Goal: Information Seeking & Learning: Learn about a topic

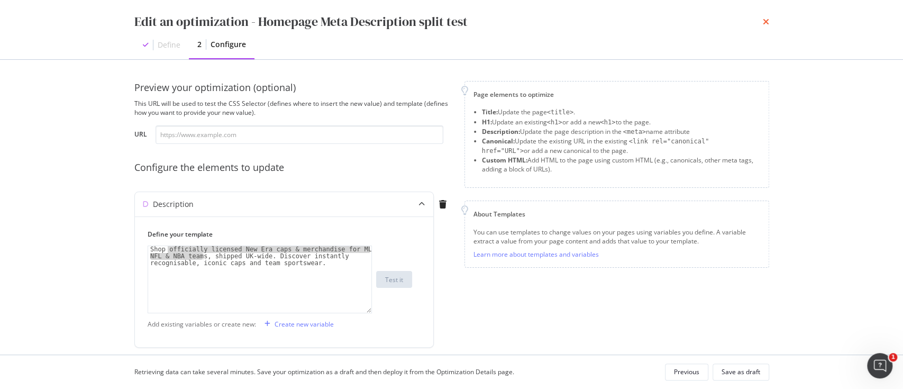
click at [767, 23] on icon "times" at bounding box center [765, 21] width 6 height 8
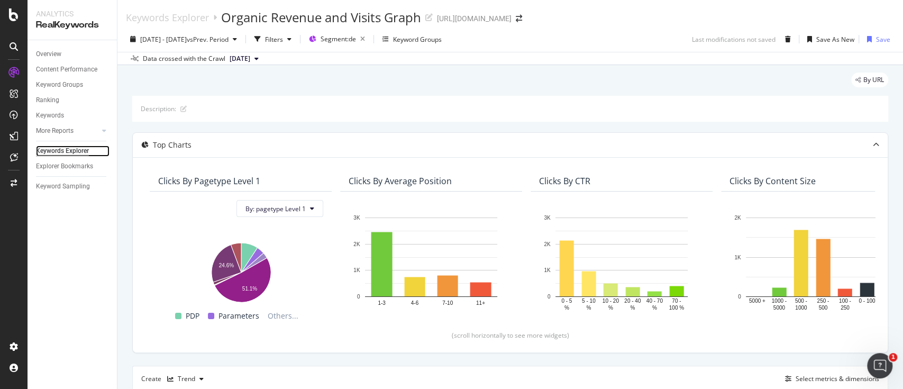
click at [81, 152] on div "Keywords Explorer" at bounding box center [62, 150] width 53 height 11
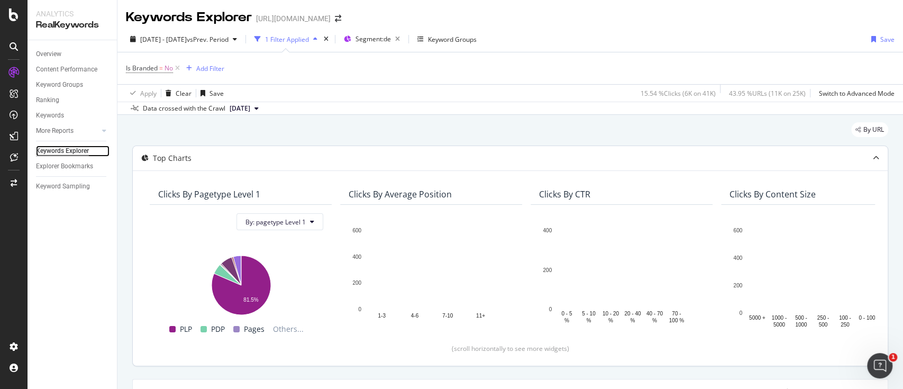
scroll to position [210, 0]
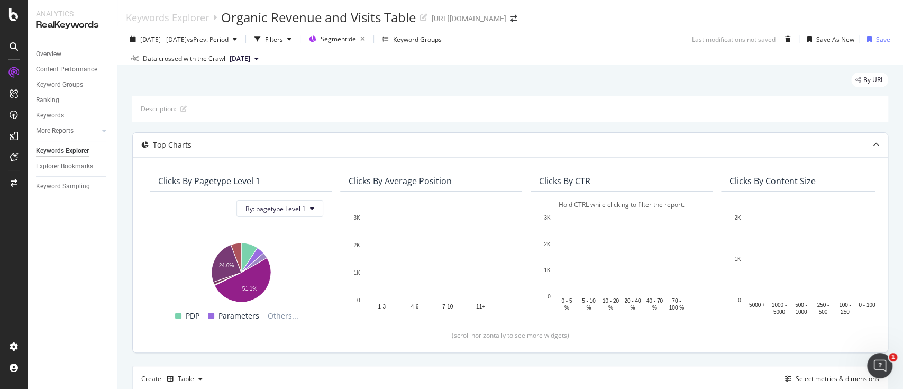
scroll to position [198, 0]
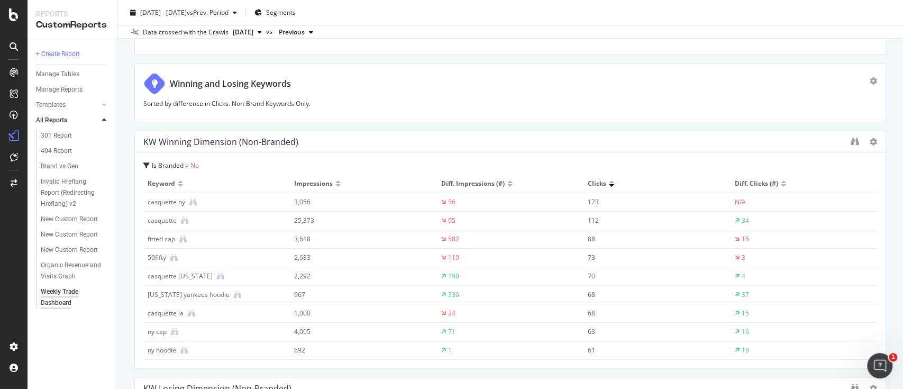
scroll to position [1666, 0]
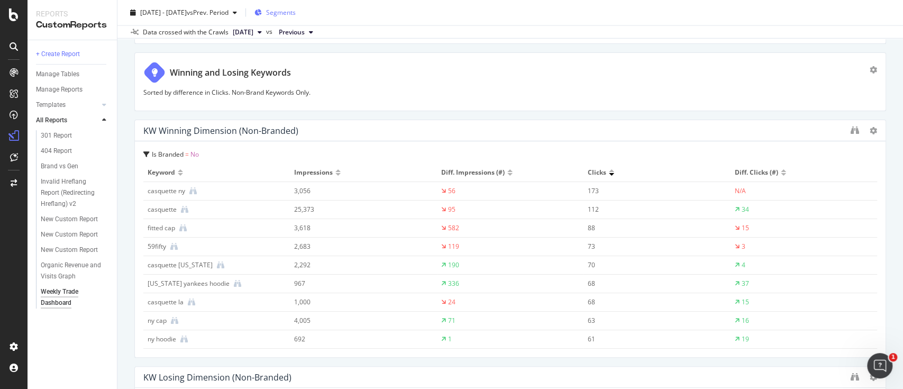
click at [296, 12] on span "Segments" at bounding box center [281, 12] width 30 height 9
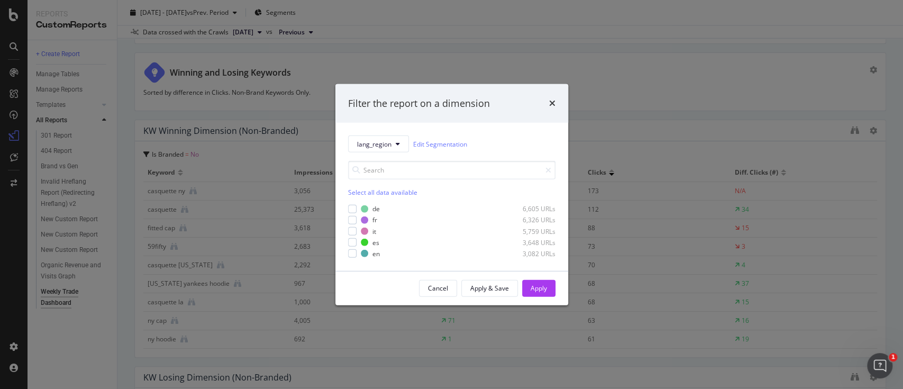
click at [350, 257] on div "de 6,605 URLs fr 6,326 URLs it 5,759 URLs es 3,648 URLs en 3,082 URLs" at bounding box center [451, 231] width 207 height 54
click at [351, 254] on div "modal" at bounding box center [352, 253] width 8 height 8
click at [537, 287] on div "Apply" at bounding box center [538, 287] width 16 height 9
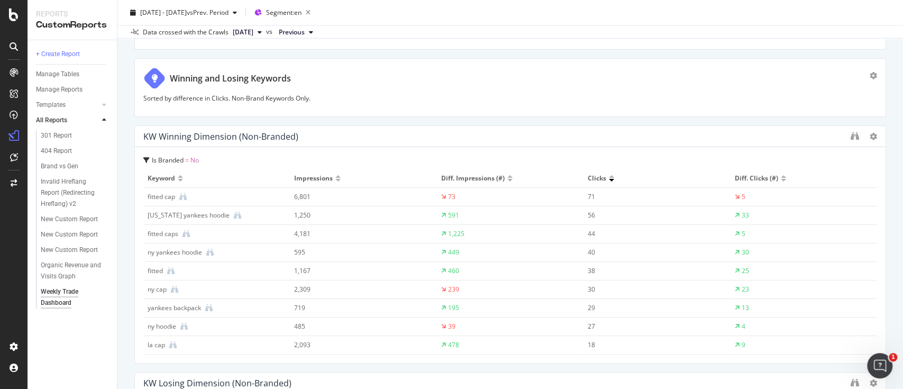
scroll to position [1692, 0]
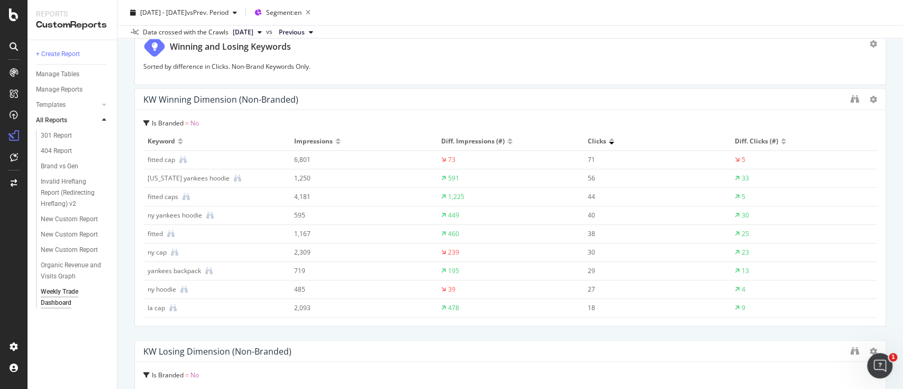
drag, startPoint x: 140, startPoint y: 100, endPoint x: 241, endPoint y: 95, distance: 101.1
click at [241, 95] on div "KW Winning Dimension (Non-Branded)" at bounding box center [510, 99] width 750 height 21
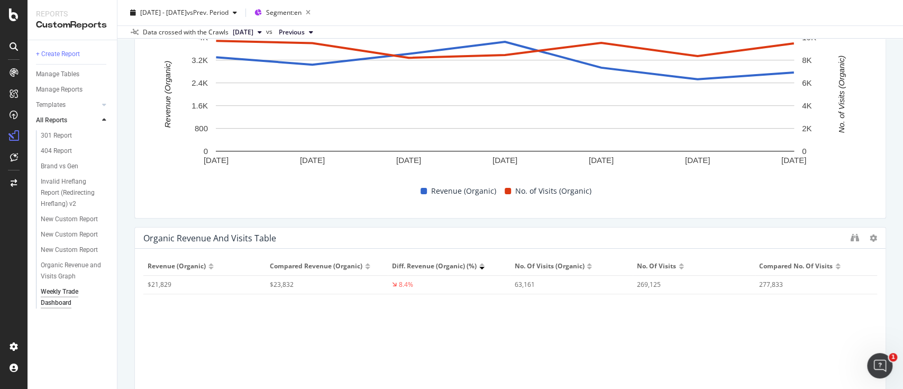
scroll to position [0, 0]
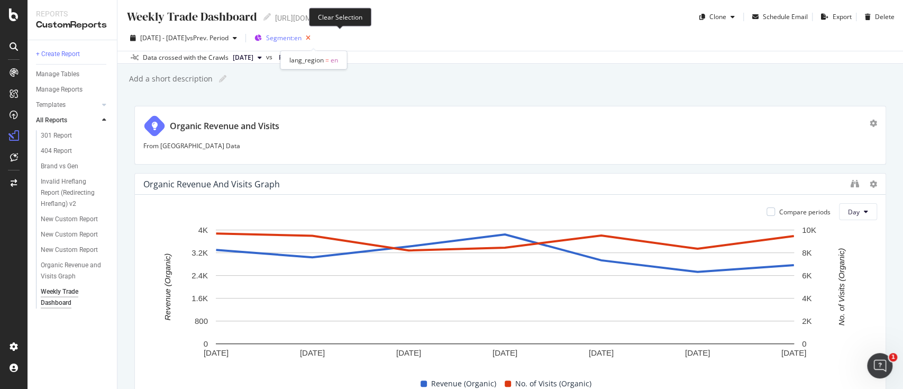
click at [315, 36] on icon "button" at bounding box center [307, 38] width 13 height 15
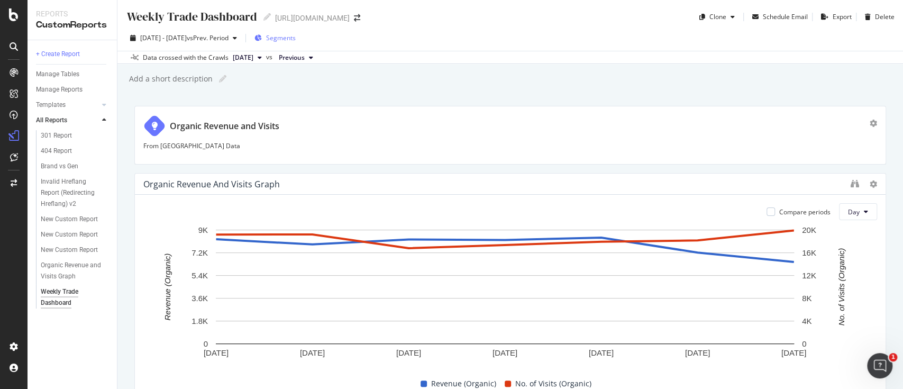
click at [296, 39] on span "Segments" at bounding box center [281, 37] width 30 height 9
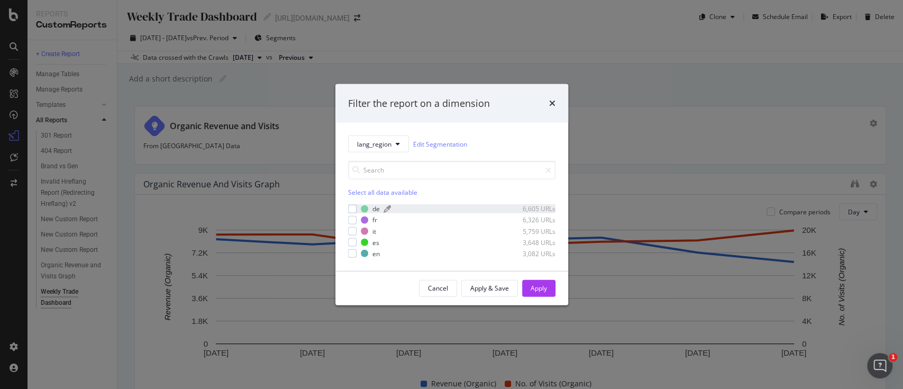
click at [369, 209] on div "de 6,605 URLs" at bounding box center [458, 208] width 195 height 9
click at [529, 286] on button "Apply" at bounding box center [538, 288] width 33 height 17
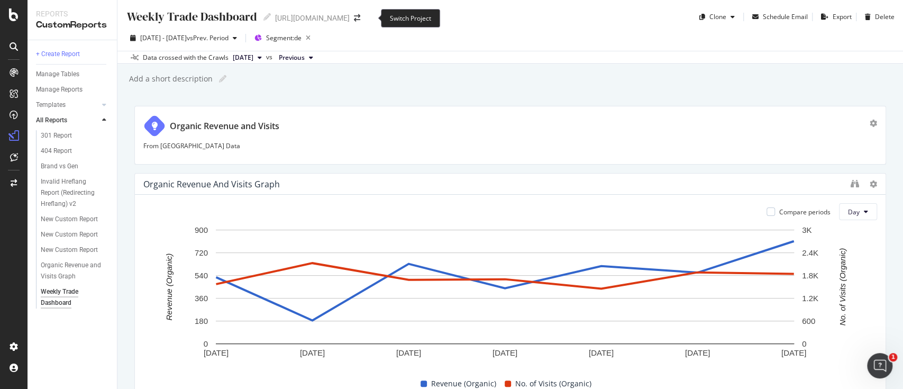
click at [364, 19] on span at bounding box center [357, 17] width 15 height 7
click at [385, 20] on div "Switch Project" at bounding box center [410, 18] width 59 height 19
click at [350, 18] on div "[URL][DOMAIN_NAME]" at bounding box center [312, 18] width 75 height 11
click at [363, 17] on span at bounding box center [357, 17] width 15 height 7
click at [371, 15] on div "Weekly Trade Dashboard Weekly Trade Dashboard [URL][DOMAIN_NAME]" at bounding box center [248, 16] width 245 height 17
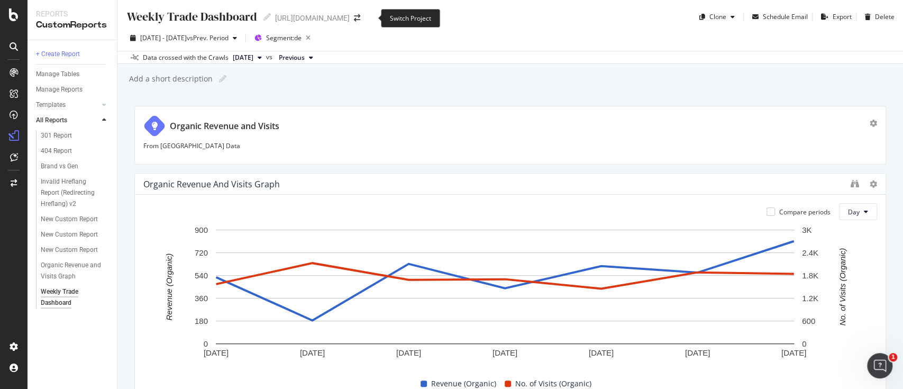
click at [395, 17] on div "Switch Project" at bounding box center [410, 18] width 59 height 19
click at [360, 16] on icon "arrow-right-arrow-left" at bounding box center [357, 17] width 6 height 7
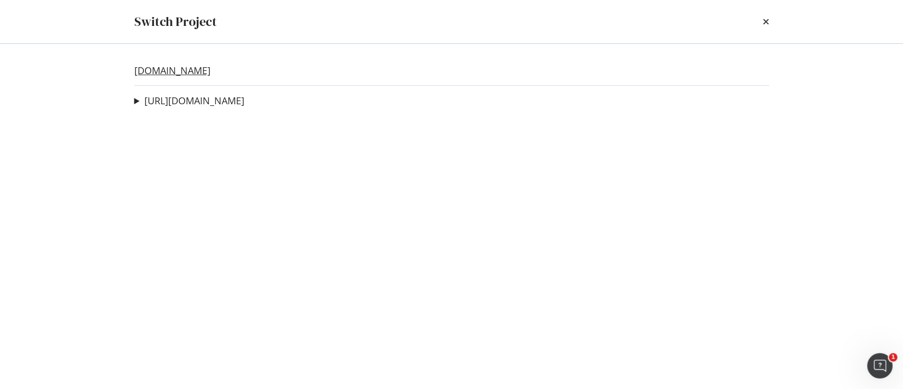
click at [210, 76] on link "[DOMAIN_NAME]" at bounding box center [172, 70] width 76 height 11
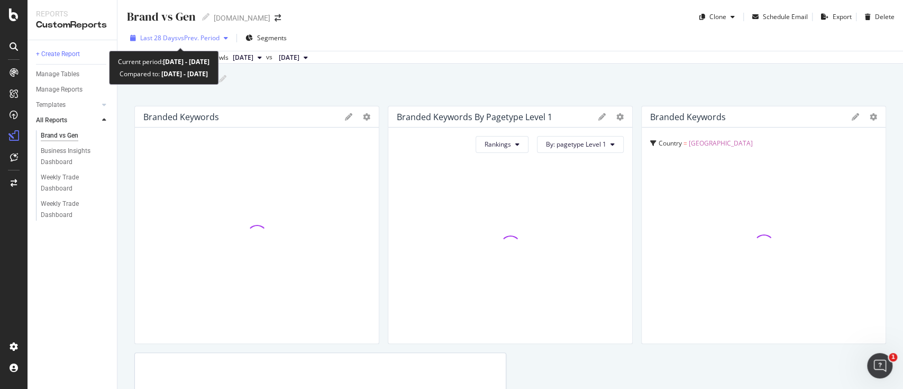
click at [194, 39] on span "vs Prev. Period" at bounding box center [199, 37] width 42 height 9
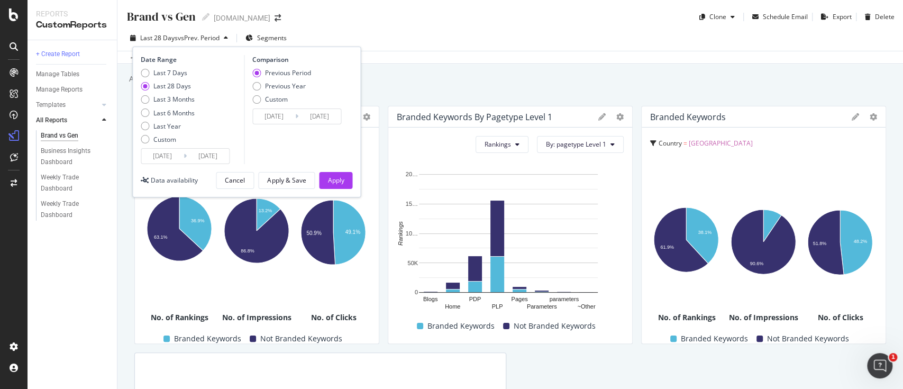
click at [186, 160] on icon at bounding box center [184, 156] width 3 height 10
click at [174, 158] on input "[DATE]" at bounding box center [162, 156] width 42 height 15
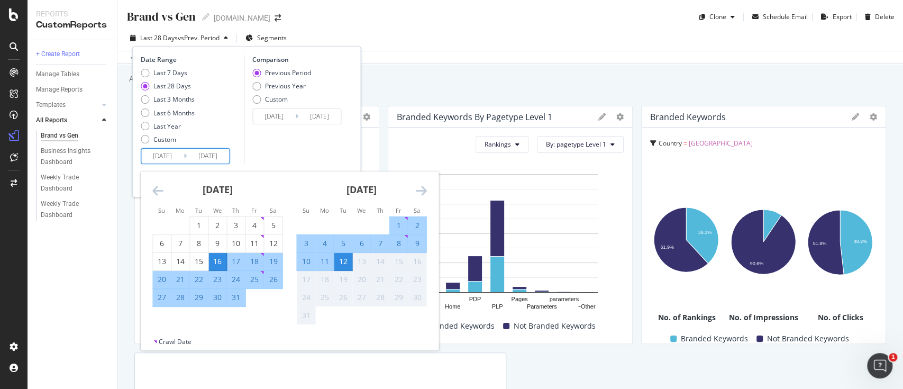
click at [321, 243] on div "4" at bounding box center [324, 243] width 18 height 11
type input "[DATE]"
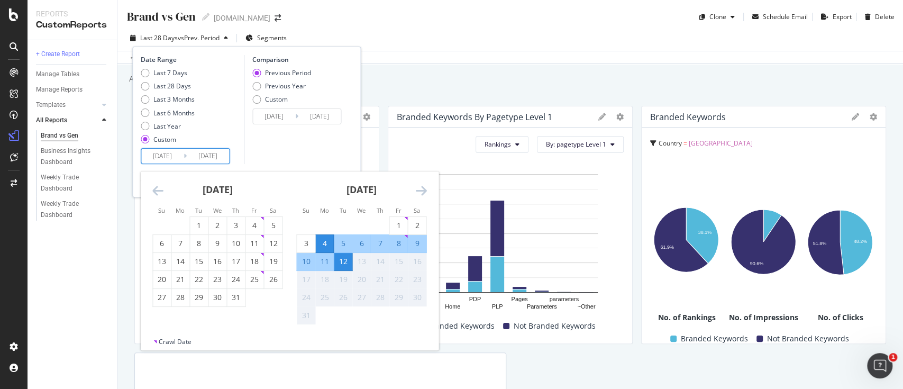
click at [307, 262] on div "10" at bounding box center [306, 261] width 18 height 11
type input "[DATE]"
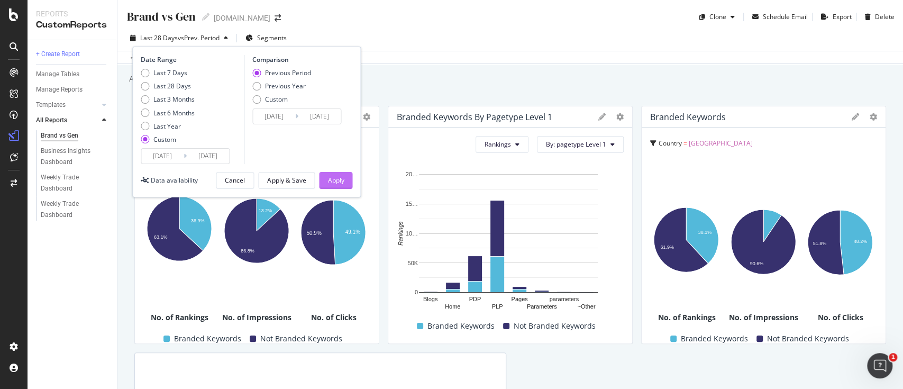
click at [337, 181] on div "Apply" at bounding box center [335, 180] width 16 height 9
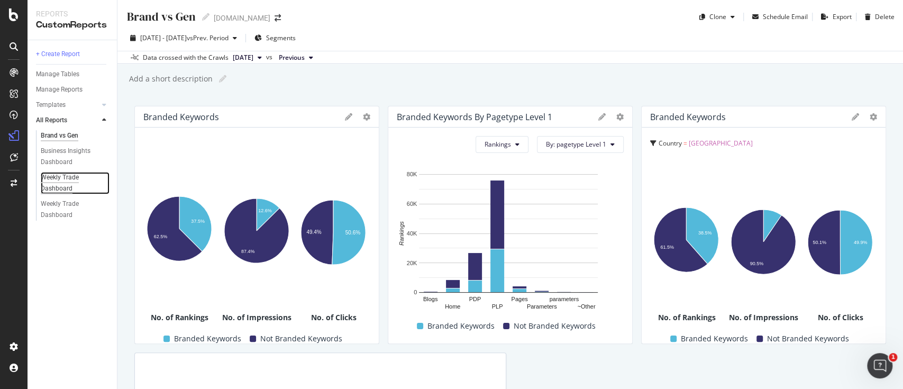
click at [60, 190] on div "Weekly Trade Dashboard" at bounding box center [71, 183] width 60 height 22
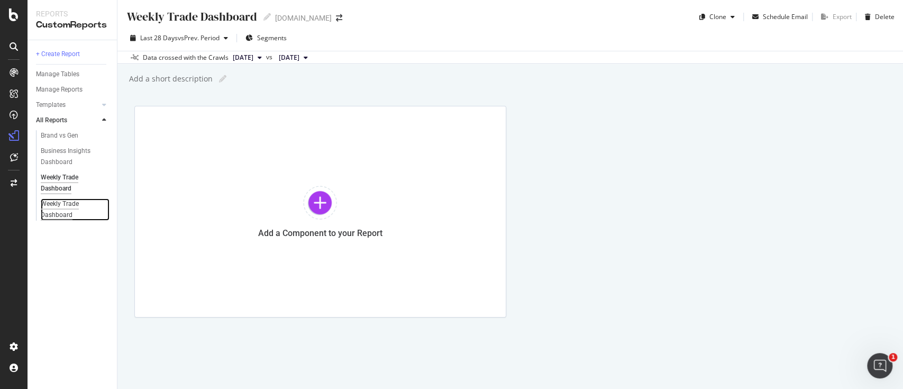
click at [60, 214] on div "Weekly Trade Dashboard" at bounding box center [71, 209] width 60 height 22
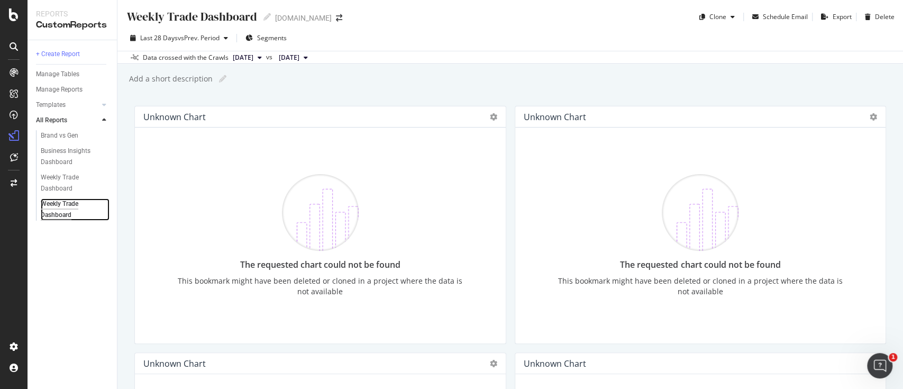
click at [60, 209] on div "Weekly Trade Dashboard" at bounding box center [71, 209] width 60 height 22
click at [342, 20] on icon "arrow-right-arrow-left" at bounding box center [339, 17] width 6 height 7
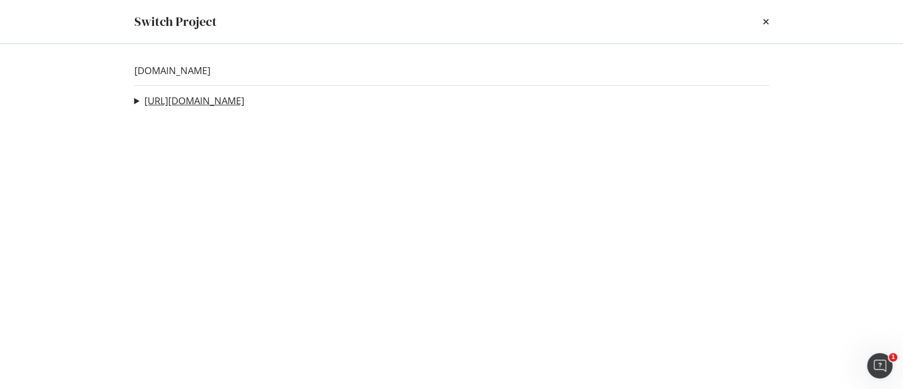
click at [225, 106] on link "[URL][DOMAIN_NAME]" at bounding box center [194, 100] width 100 height 11
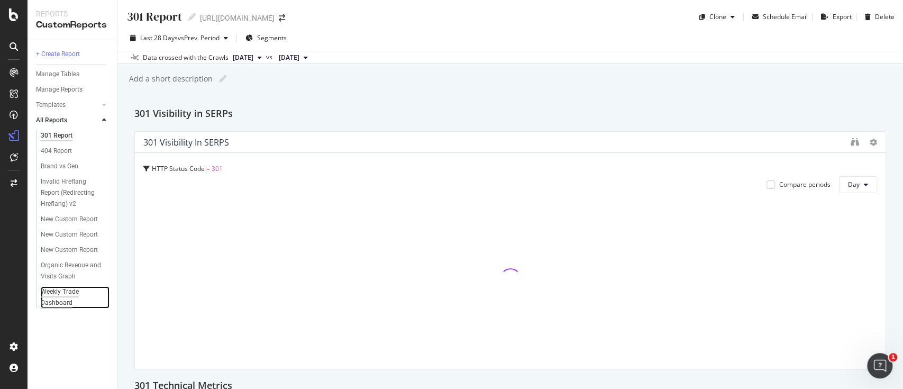
click at [59, 306] on div "Weekly Trade Dashboard" at bounding box center [71, 297] width 60 height 22
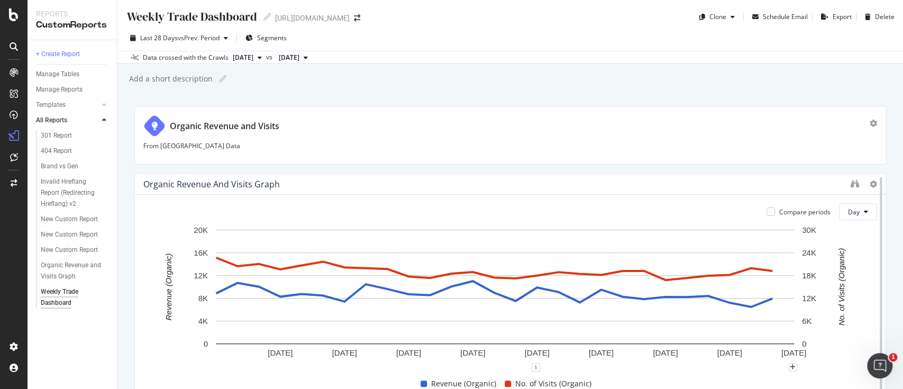
click at [875, 232] on div at bounding box center [880, 292] width 11 height 238
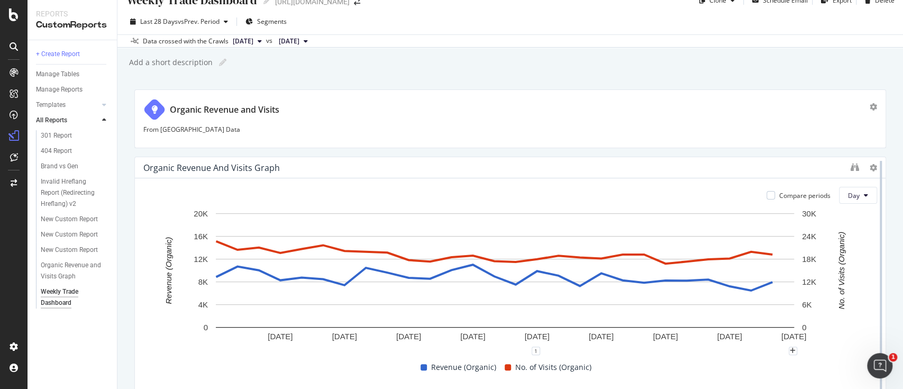
scroll to position [13, 0]
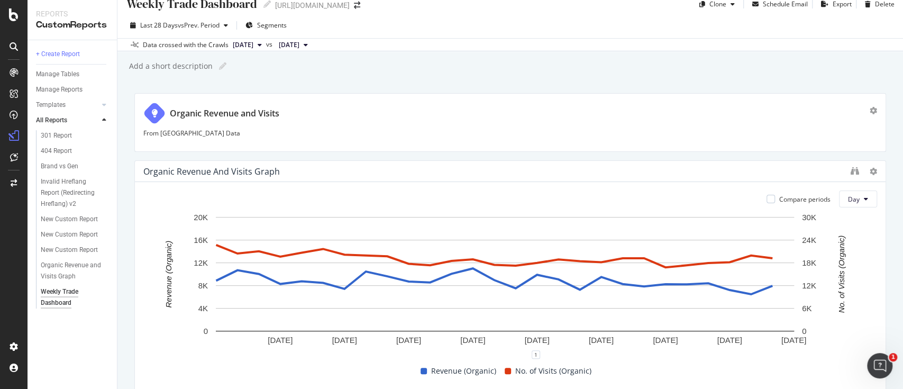
drag, startPoint x: 873, startPoint y: 270, endPoint x: 902, endPoint y: 348, distance: 83.3
click at [902, 348] on div "Weekly Trade Dashboard Weekly Trade Dashboard [URL][DOMAIN_NAME] Clone Schedule…" at bounding box center [509, 194] width 785 height 389
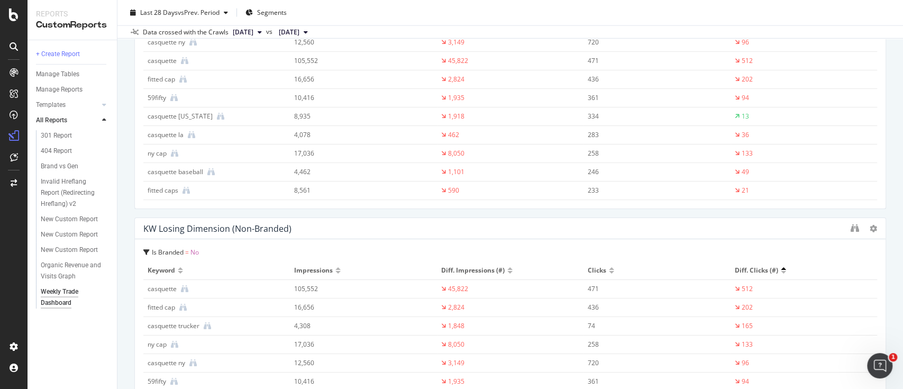
scroll to position [2155, 0]
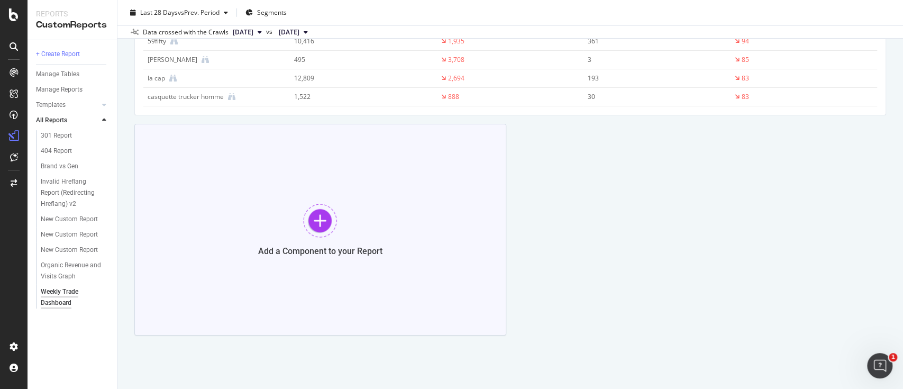
click at [322, 222] on div at bounding box center [320, 221] width 34 height 34
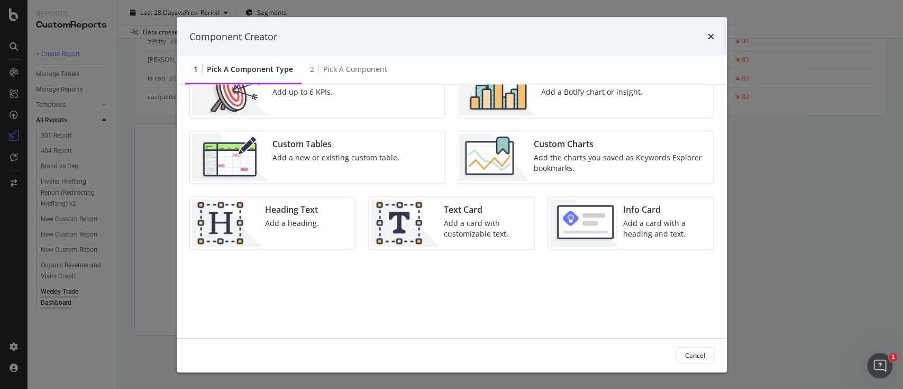
scroll to position [0, 0]
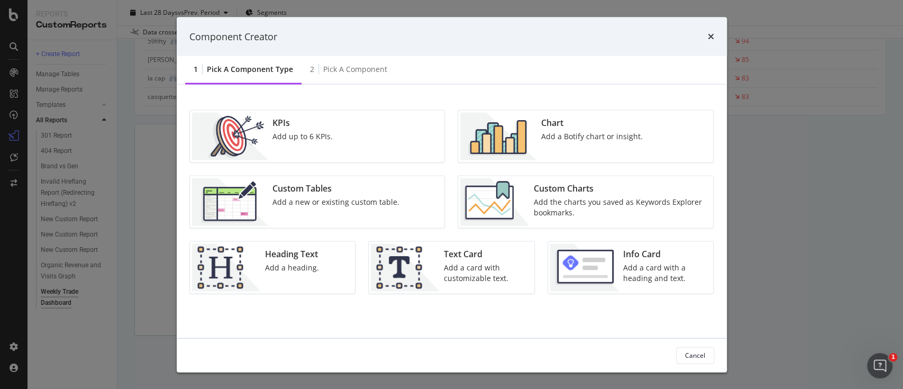
click at [512, 137] on img "modal" at bounding box center [498, 137] width 76 height 48
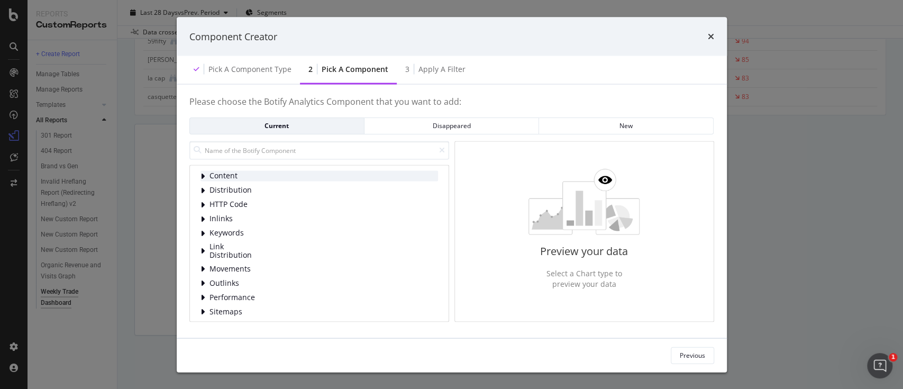
click at [232, 177] on span "Content" at bounding box center [232, 175] width 47 height 9
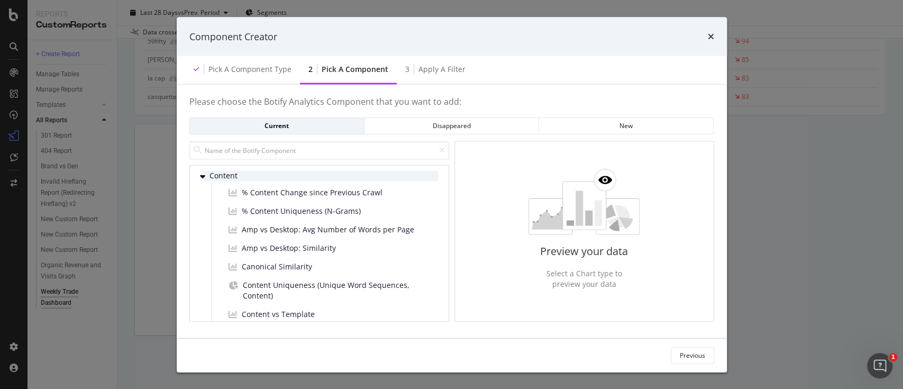
click at [232, 177] on span "Content" at bounding box center [232, 175] width 47 height 9
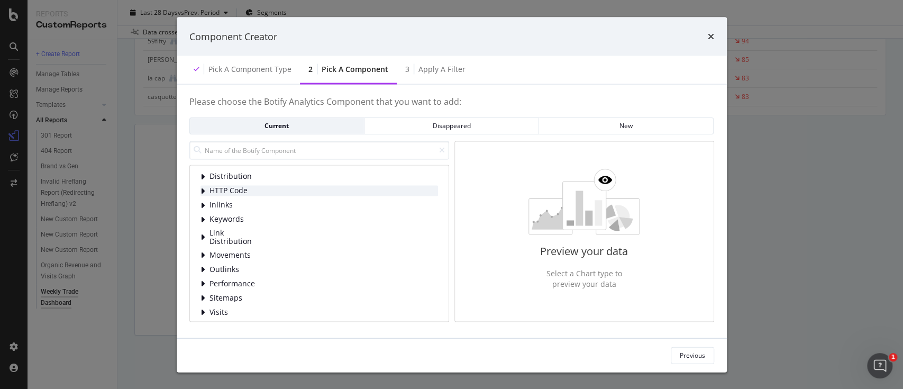
scroll to position [18, 0]
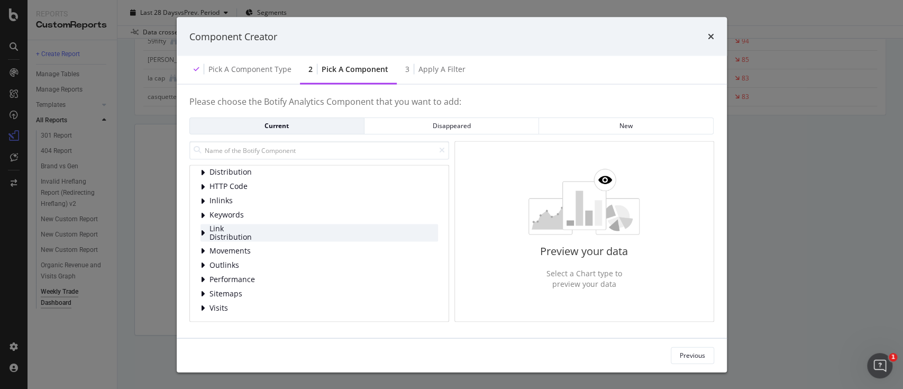
click at [229, 232] on span "Link Distribution" at bounding box center [232, 232] width 47 height 17
click at [224, 247] on span "Movements" at bounding box center [232, 250] width 47 height 9
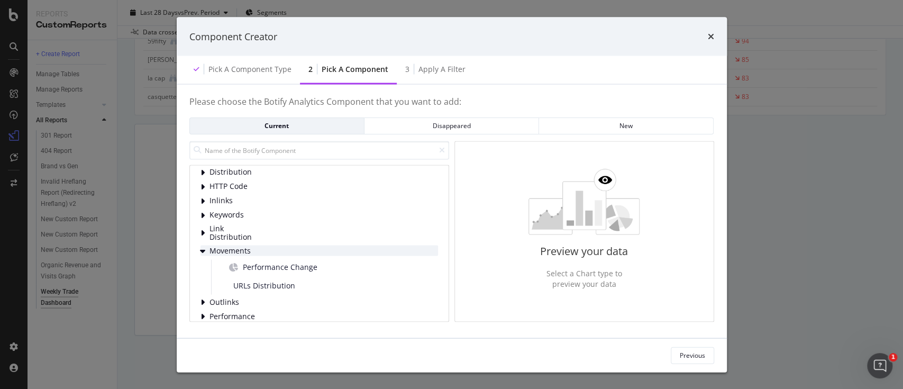
click at [224, 247] on span "Movements" at bounding box center [232, 250] width 47 height 9
click at [224, 255] on div "Movements" at bounding box center [318, 250] width 237 height 11
click at [223, 252] on span "Movements" at bounding box center [232, 250] width 47 height 9
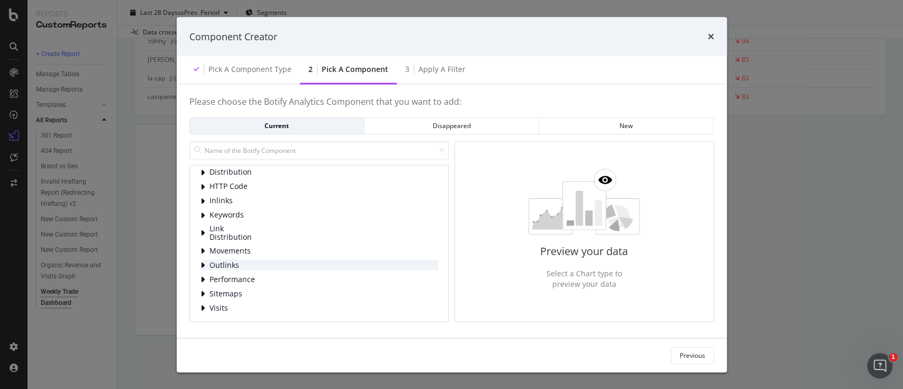
click at [225, 267] on span "Outlinks" at bounding box center [232, 264] width 47 height 9
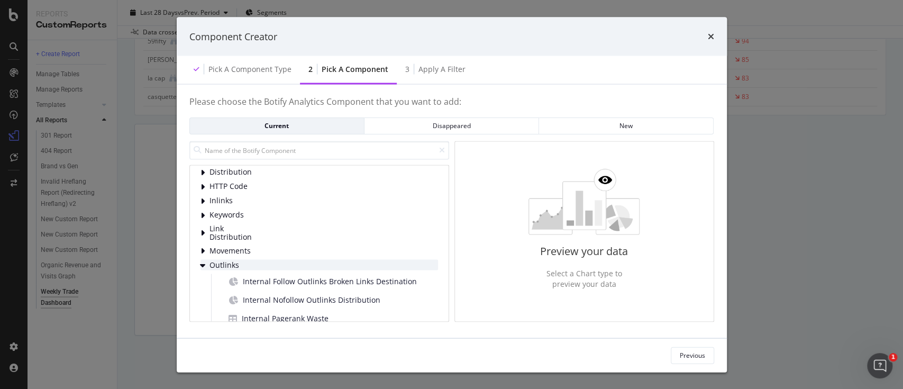
click at [225, 267] on span "Outlinks" at bounding box center [232, 264] width 47 height 9
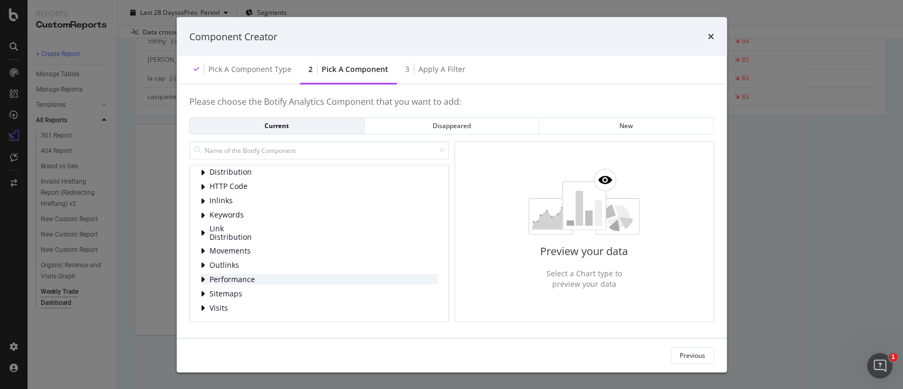
click at [228, 280] on span "Performance" at bounding box center [232, 278] width 47 height 9
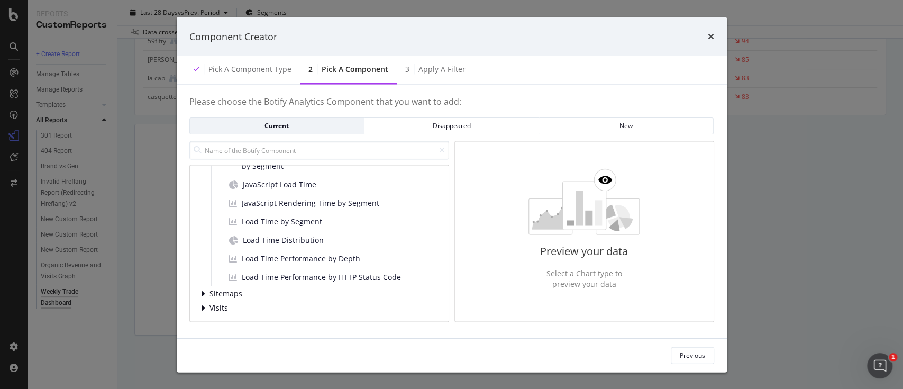
scroll to position [4, 0]
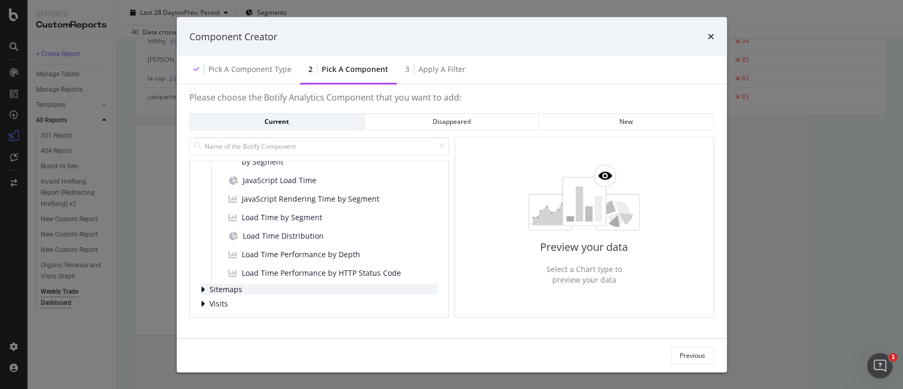
click at [225, 284] on span "Sitemaps" at bounding box center [232, 288] width 47 height 9
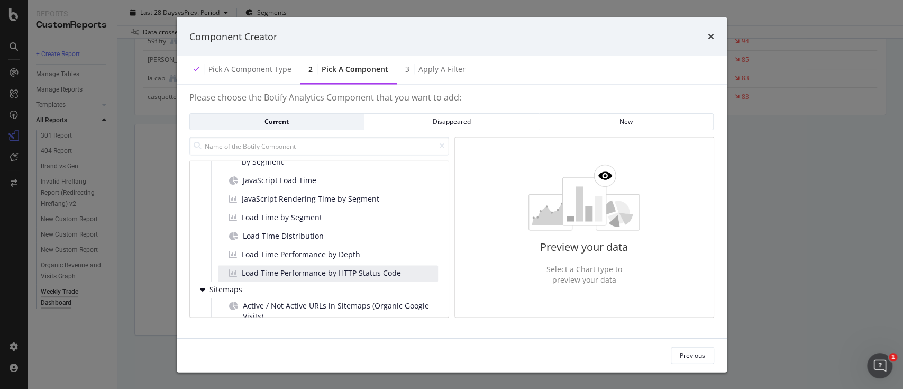
scroll to position [290, 0]
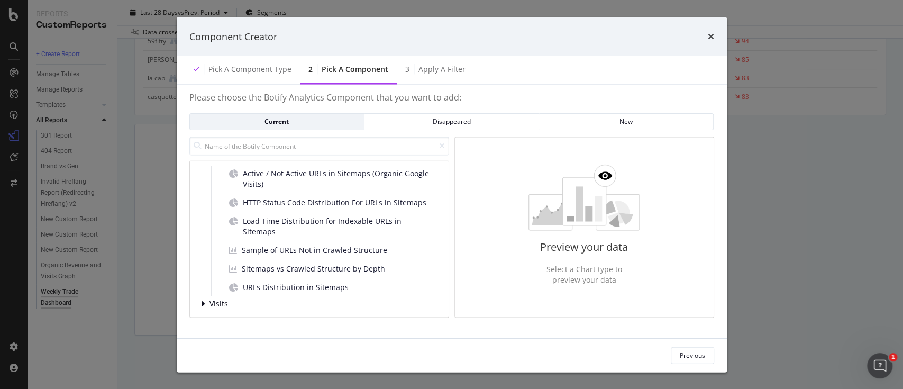
click at [214, 309] on div "Content Distribution HTTP Code Inlinks Keywords Link Distribution Movements Out…" at bounding box center [319, 238] width 260 height 157
click at [218, 307] on span "Visits" at bounding box center [232, 303] width 47 height 9
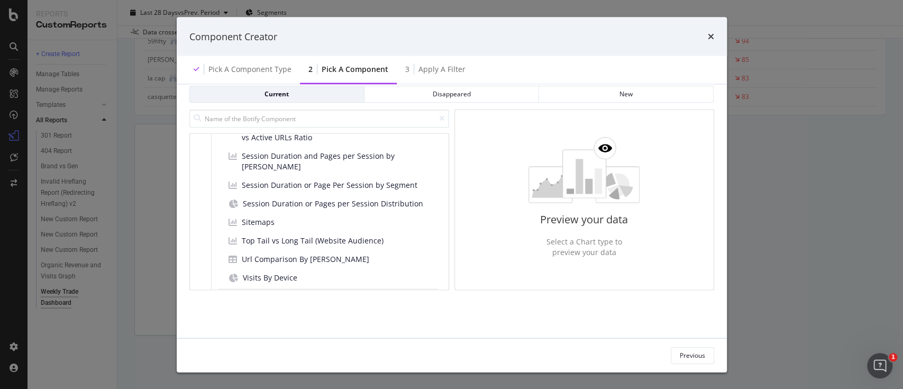
scroll to position [854, 0]
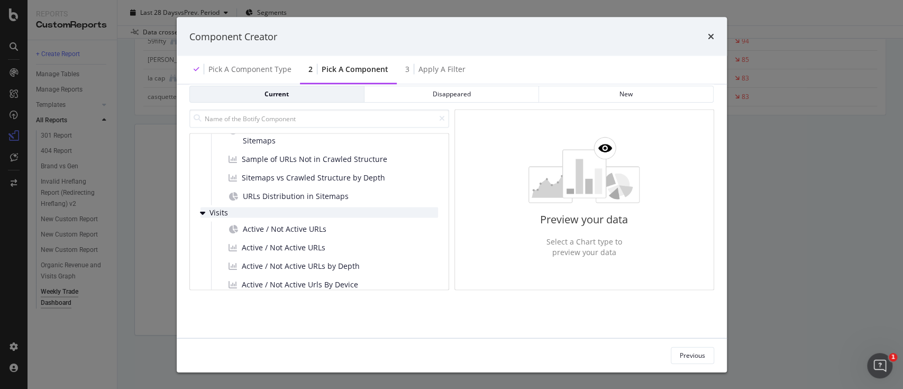
click at [214, 208] on span "Visits" at bounding box center [232, 212] width 47 height 9
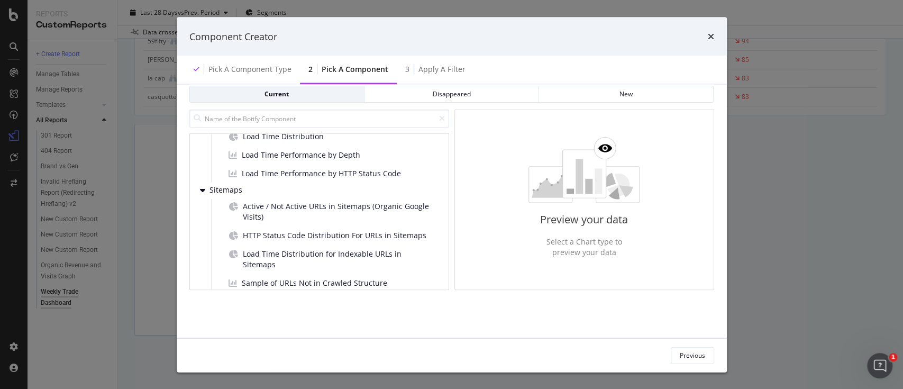
scroll to position [227, 0]
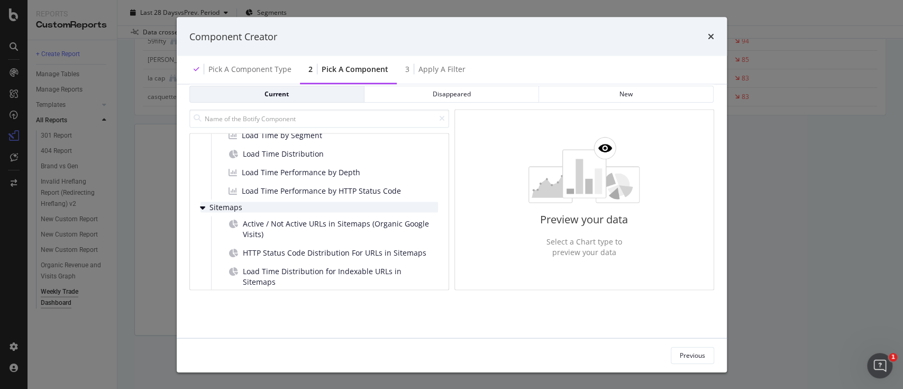
click at [216, 203] on span "Sitemaps" at bounding box center [232, 207] width 47 height 9
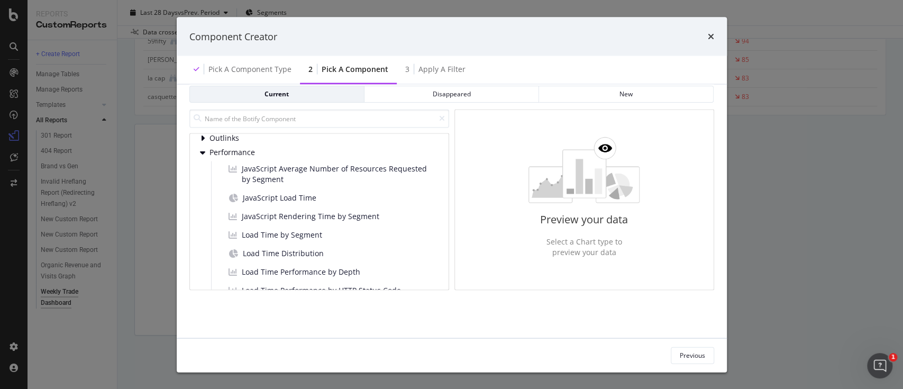
scroll to position [113, 0]
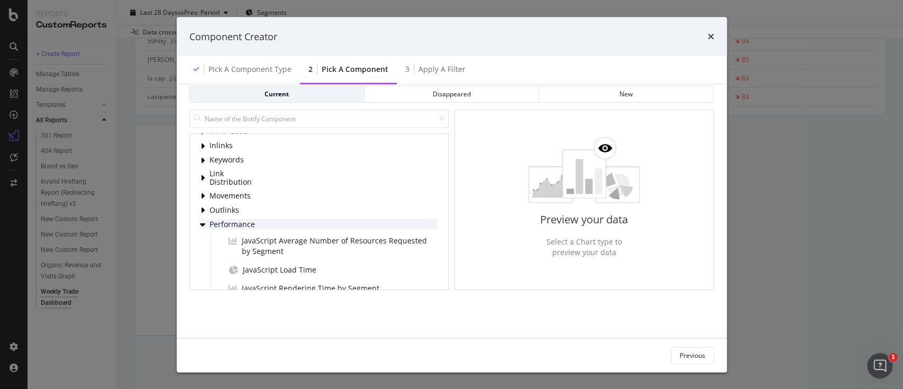
click at [241, 219] on span "Performance" at bounding box center [232, 223] width 47 height 9
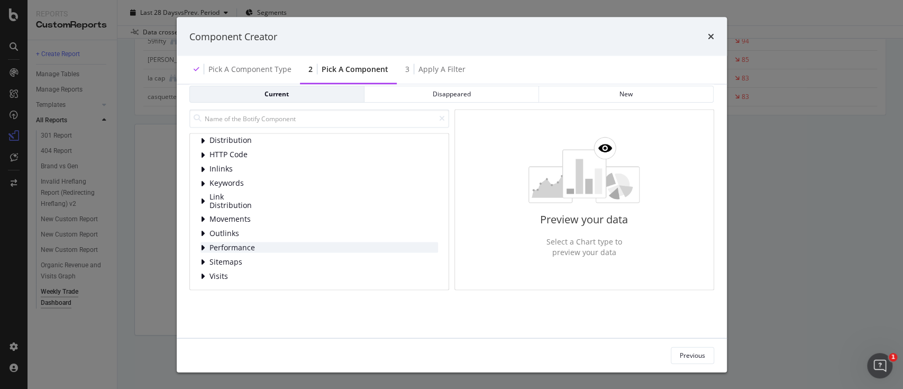
scroll to position [0, 0]
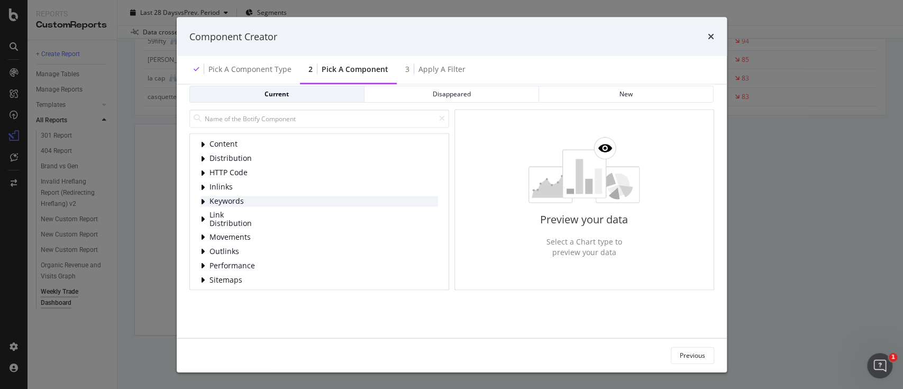
click at [226, 197] on span "Keywords" at bounding box center [232, 201] width 47 height 9
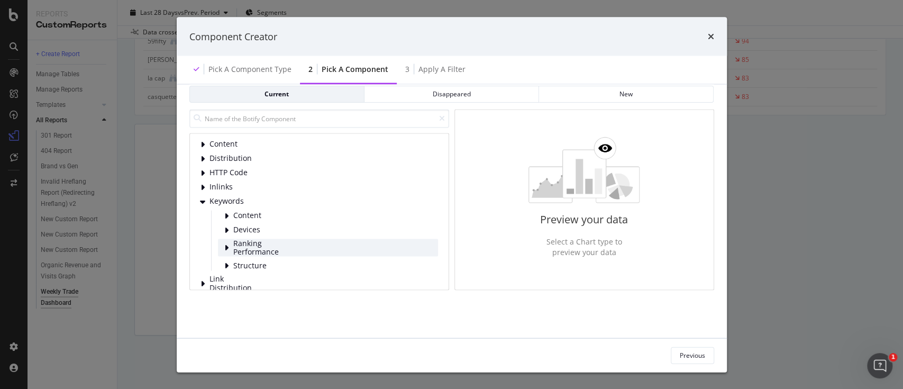
click at [279, 242] on span "Ranking Performance" at bounding box center [256, 246] width 47 height 17
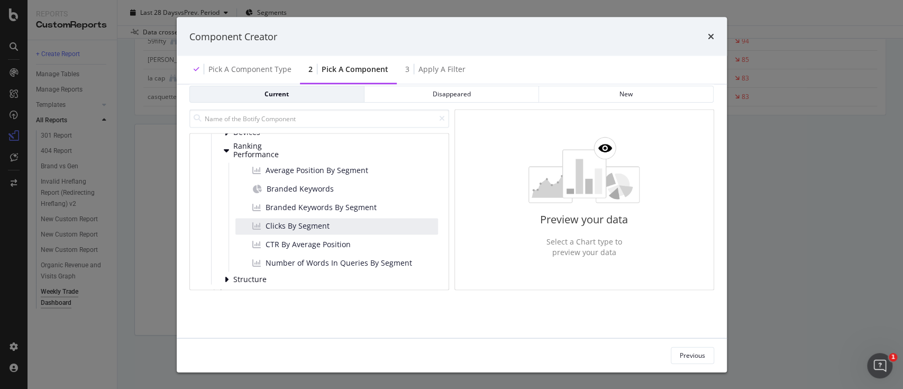
scroll to position [66, 0]
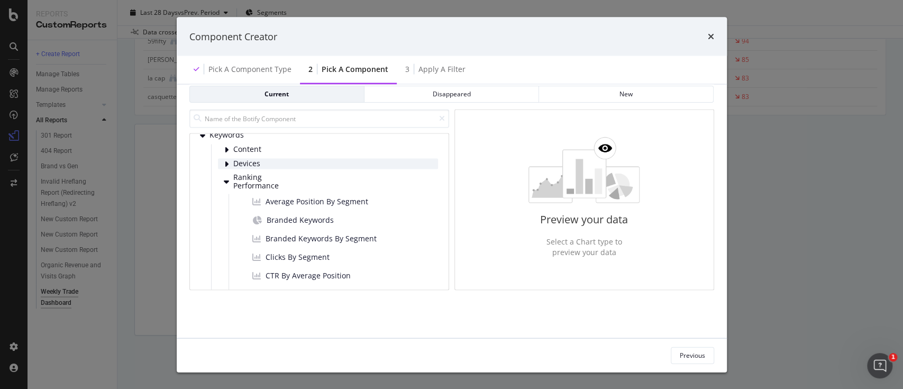
click at [249, 159] on span "Devices" at bounding box center [256, 163] width 47 height 9
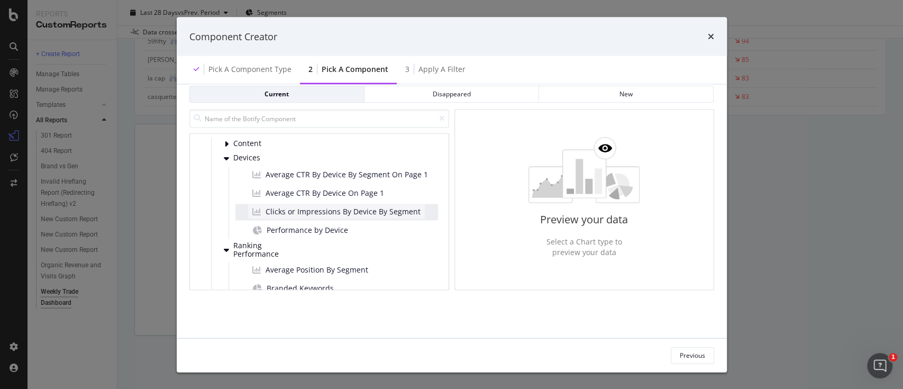
scroll to position [8, 0]
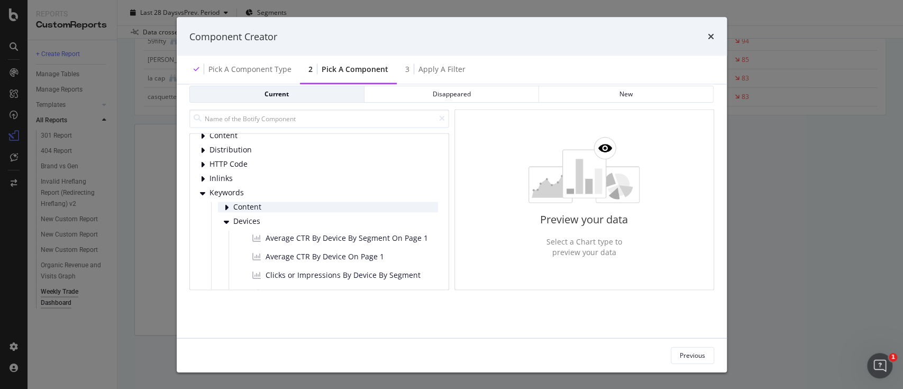
click at [243, 203] on span "Content" at bounding box center [256, 207] width 47 height 9
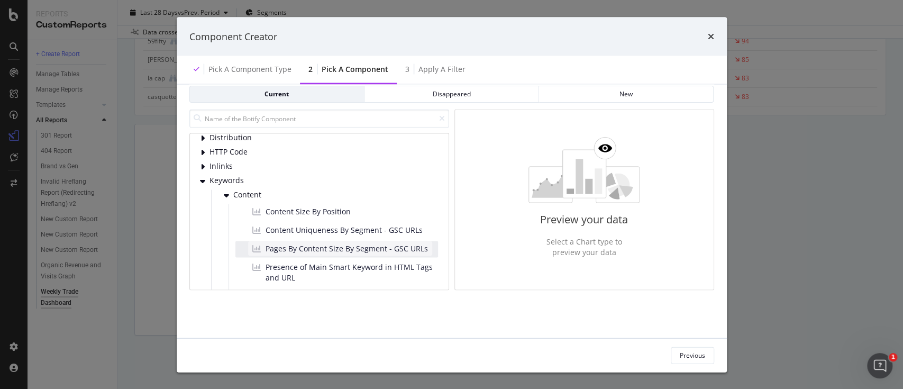
scroll to position [0, 0]
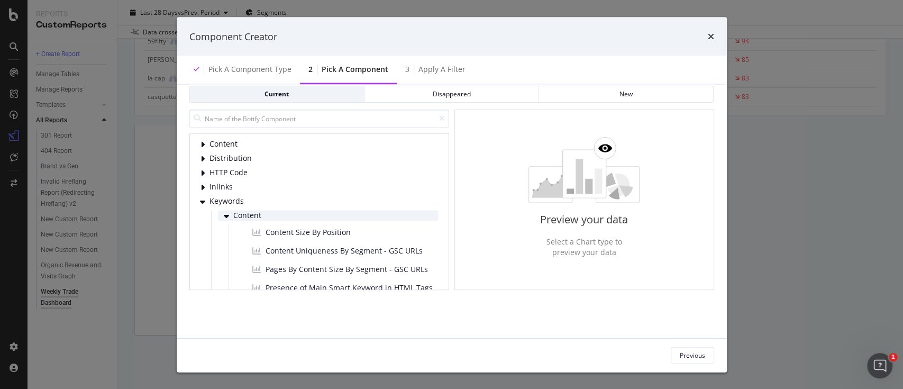
click at [254, 211] on span "Content" at bounding box center [256, 215] width 47 height 9
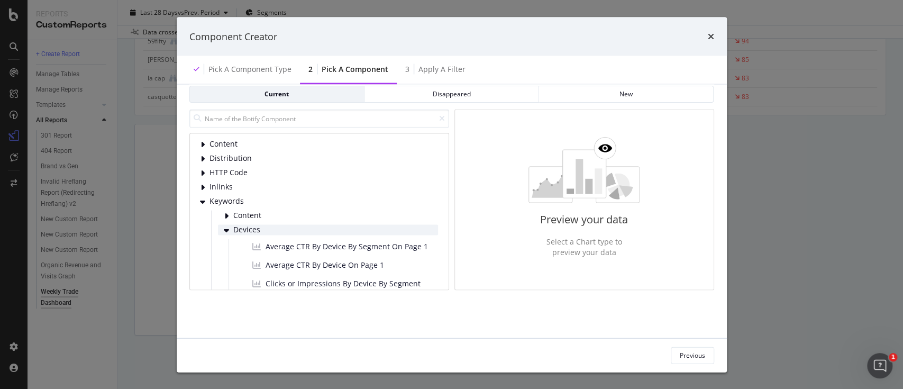
click at [254, 225] on span "Devices" at bounding box center [256, 229] width 47 height 9
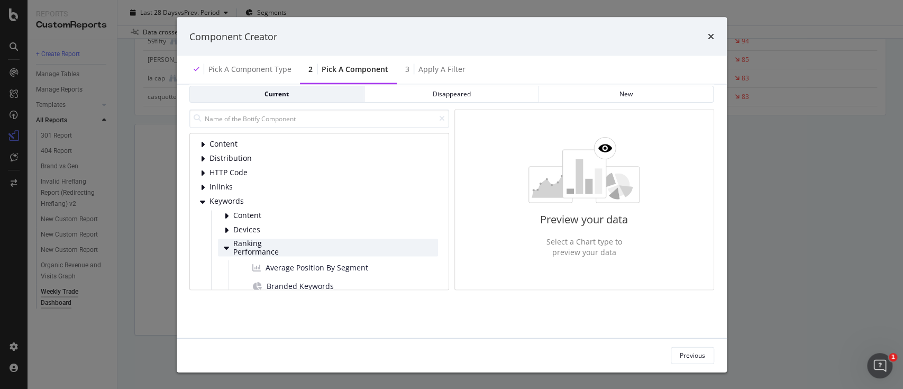
click at [258, 239] on span "Ranking Performance" at bounding box center [256, 246] width 47 height 17
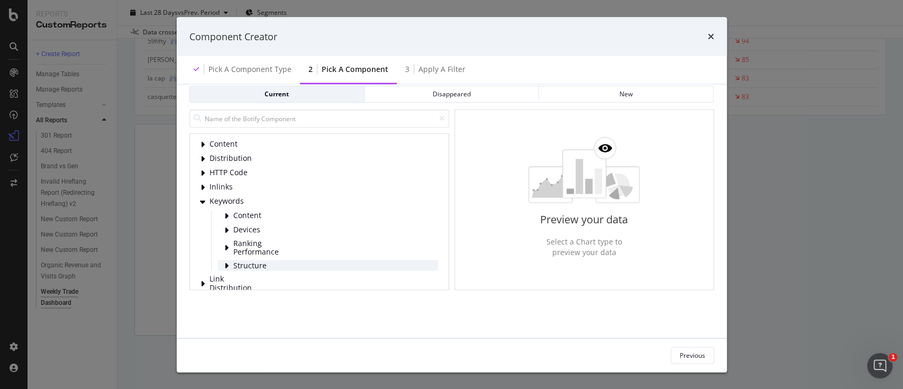
click at [254, 261] on span "Structure" at bounding box center [256, 265] width 47 height 9
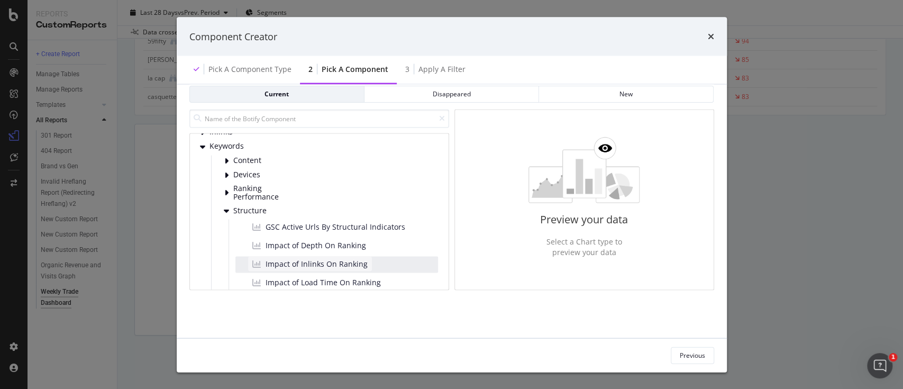
scroll to position [51, 0]
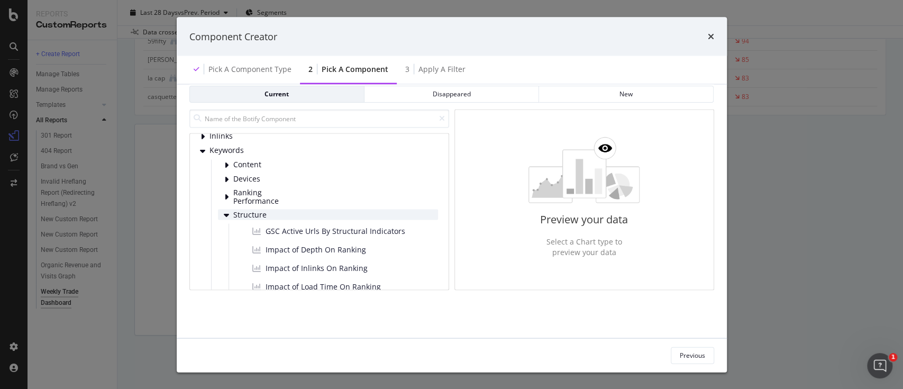
click at [250, 210] on span "Structure" at bounding box center [256, 214] width 47 height 9
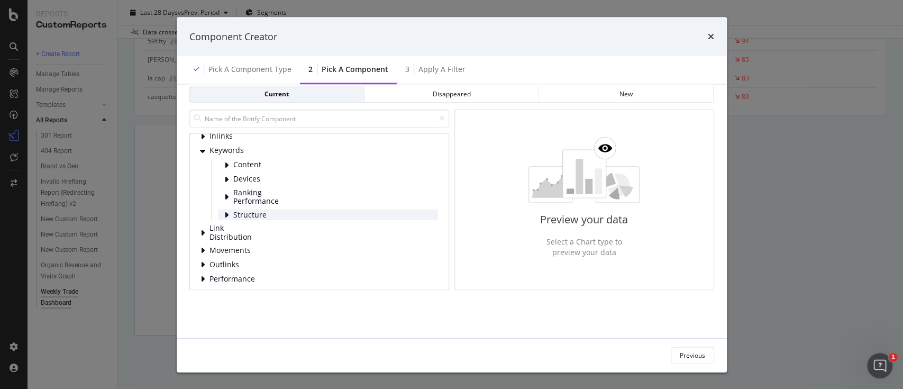
scroll to position [0, 0]
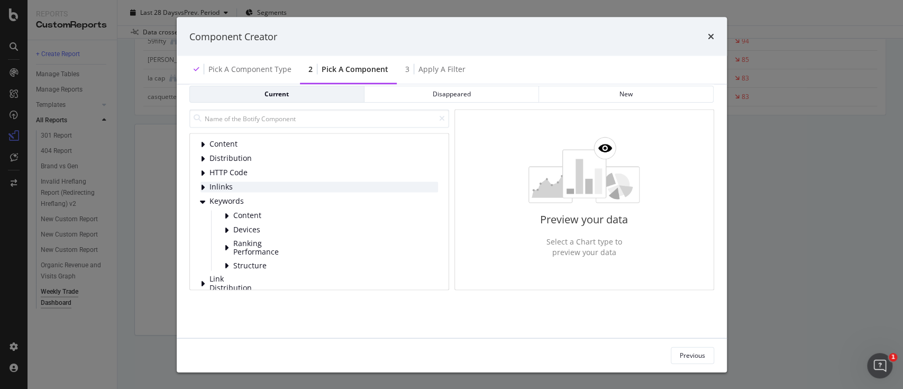
click at [220, 182] on span "Inlinks" at bounding box center [232, 186] width 47 height 9
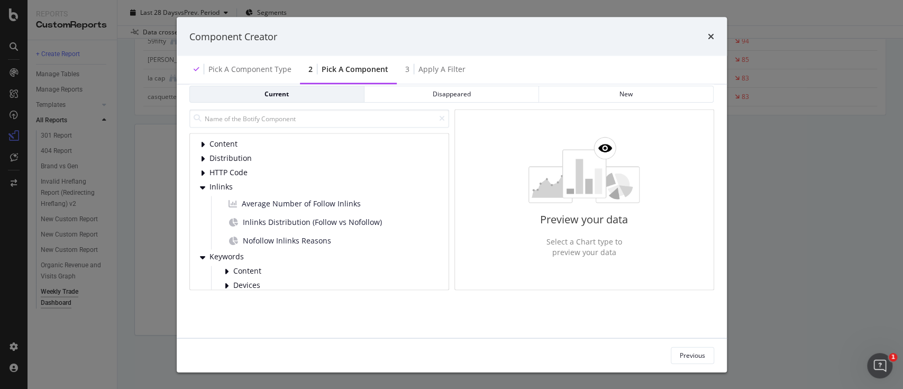
click at [215, 154] on div "Content Distribution HTTP Code Inlinks Average Number of Follow Inlinks Inlinks…" at bounding box center [318, 279] width 237 height 280
click at [218, 168] on span "HTTP Code" at bounding box center [232, 172] width 47 height 9
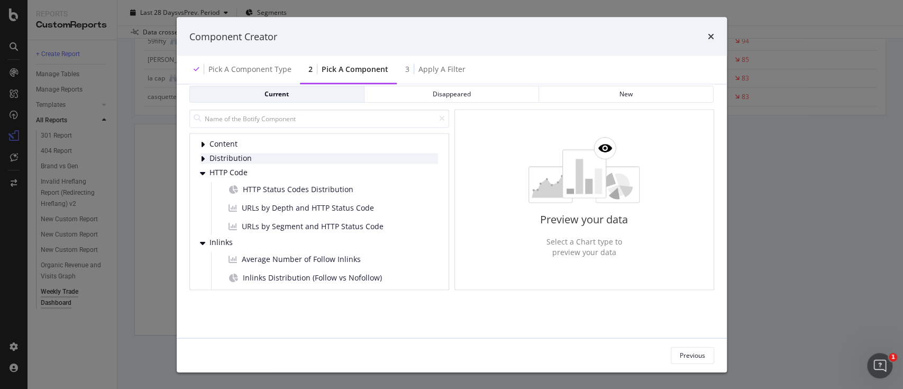
click at [224, 154] on span "Distribution" at bounding box center [232, 158] width 47 height 9
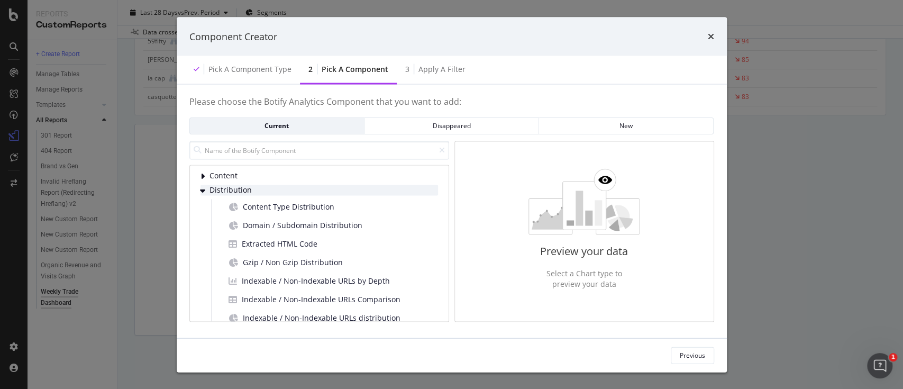
click at [209, 188] on span "Distribution" at bounding box center [232, 190] width 47 height 9
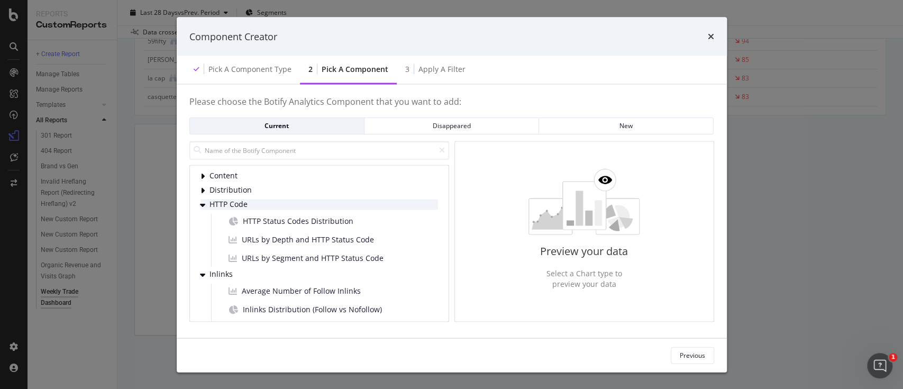
click at [205, 204] on div "modal" at bounding box center [203, 204] width 6 height 11
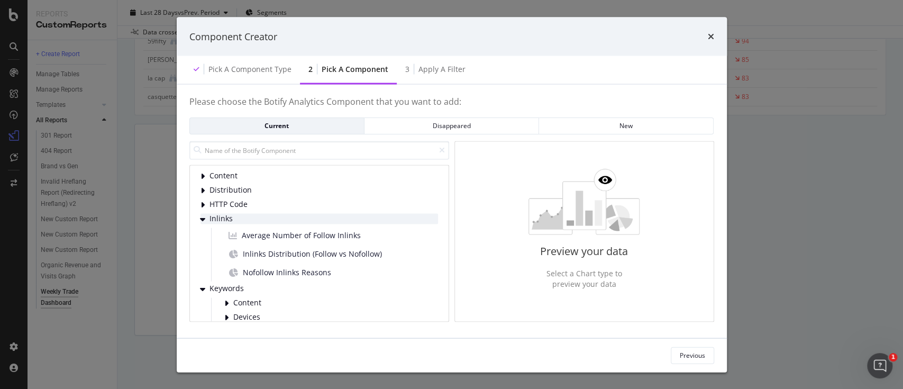
click at [205, 223] on div "modal" at bounding box center [203, 218] width 6 height 11
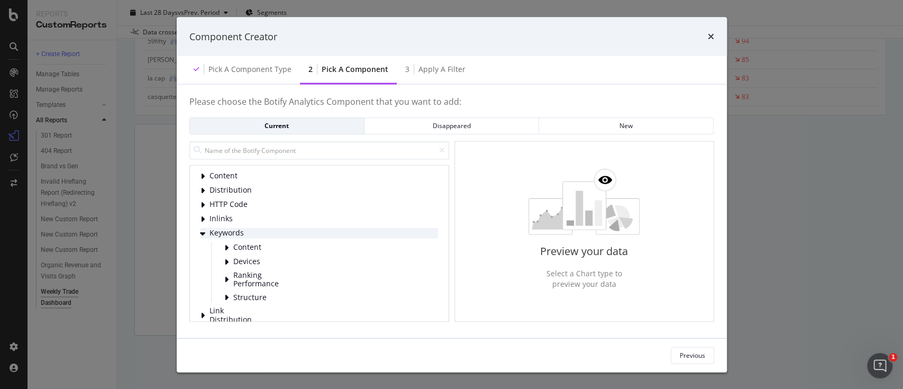
click at [205, 227] on div "modal" at bounding box center [203, 232] width 6 height 11
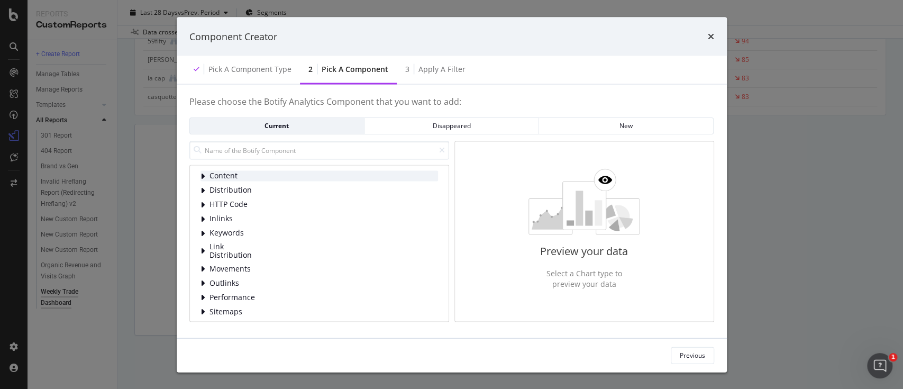
click at [206, 172] on div "modal" at bounding box center [203, 175] width 6 height 11
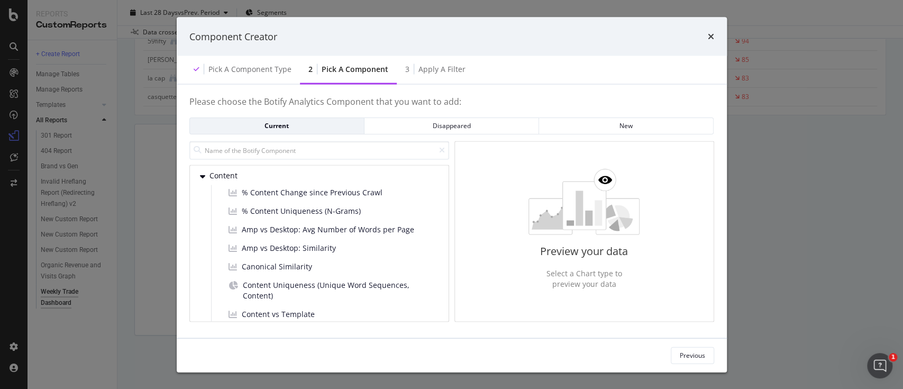
click at [714, 41] on div "Component Creator" at bounding box center [452, 36] width 550 height 39
click at [713, 40] on div "Component Creator" at bounding box center [452, 36] width 550 height 39
click at [711, 39] on icon "times" at bounding box center [710, 36] width 6 height 8
click at [703, 30] on div "Component Creator" at bounding box center [451, 37] width 525 height 14
click at [711, 37] on icon "times" at bounding box center [710, 36] width 6 height 8
